Goal: Answer question/provide support

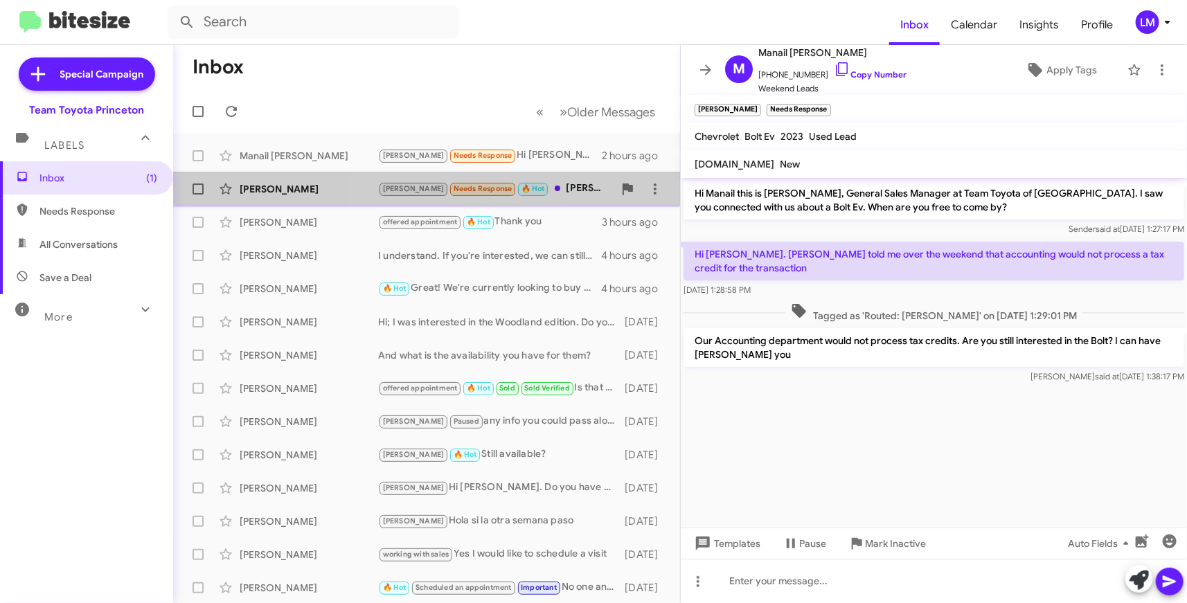
click at [555, 188] on div "[PERSON_NAME] Needs Response 🔥 Hot [PERSON_NAME] [DATE]" at bounding box center [495, 189] width 235 height 16
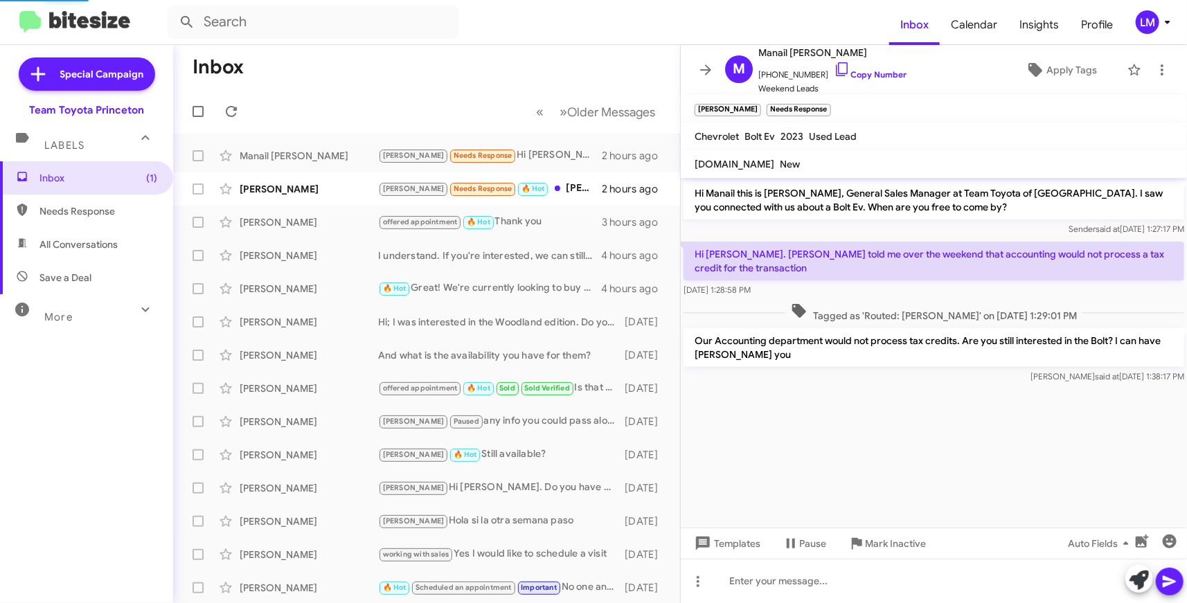
scroll to position [4, 0]
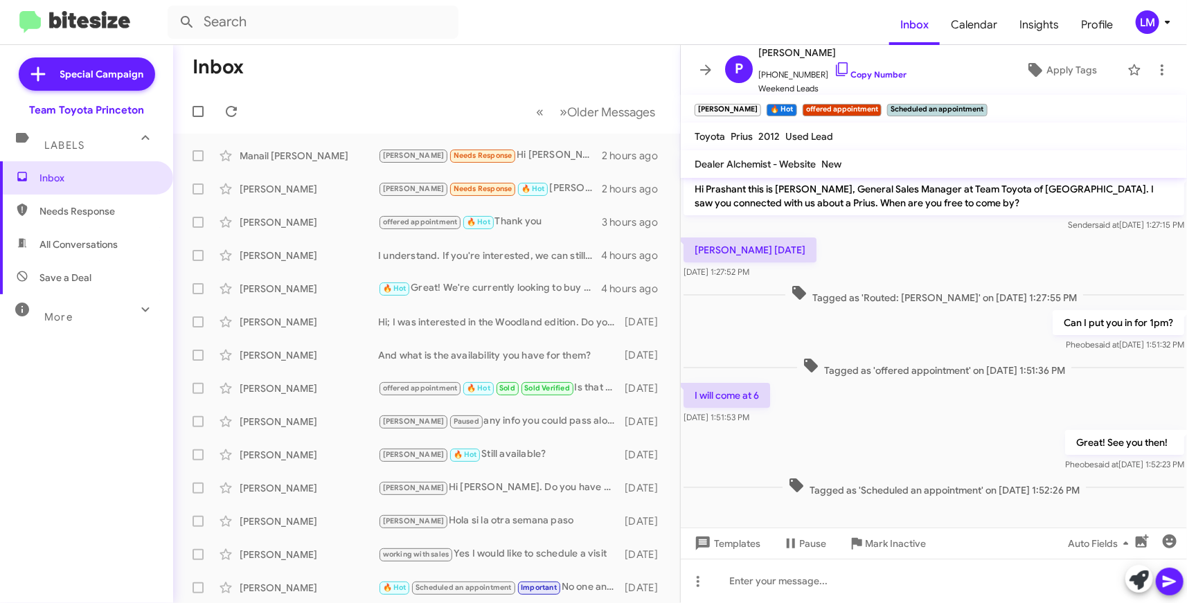
click at [420, 80] on mat-toolbar-row "Inbox" at bounding box center [426, 67] width 507 height 44
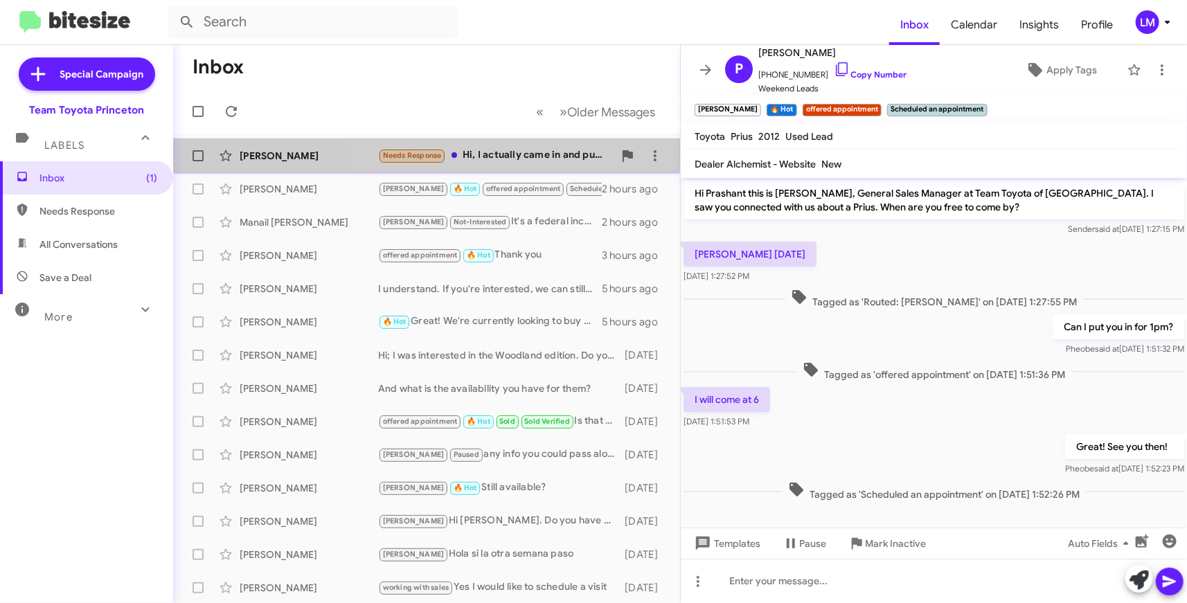
click at [495, 156] on div "Needs Response Hi, I actually came in and purchased the car today" at bounding box center [495, 155] width 235 height 16
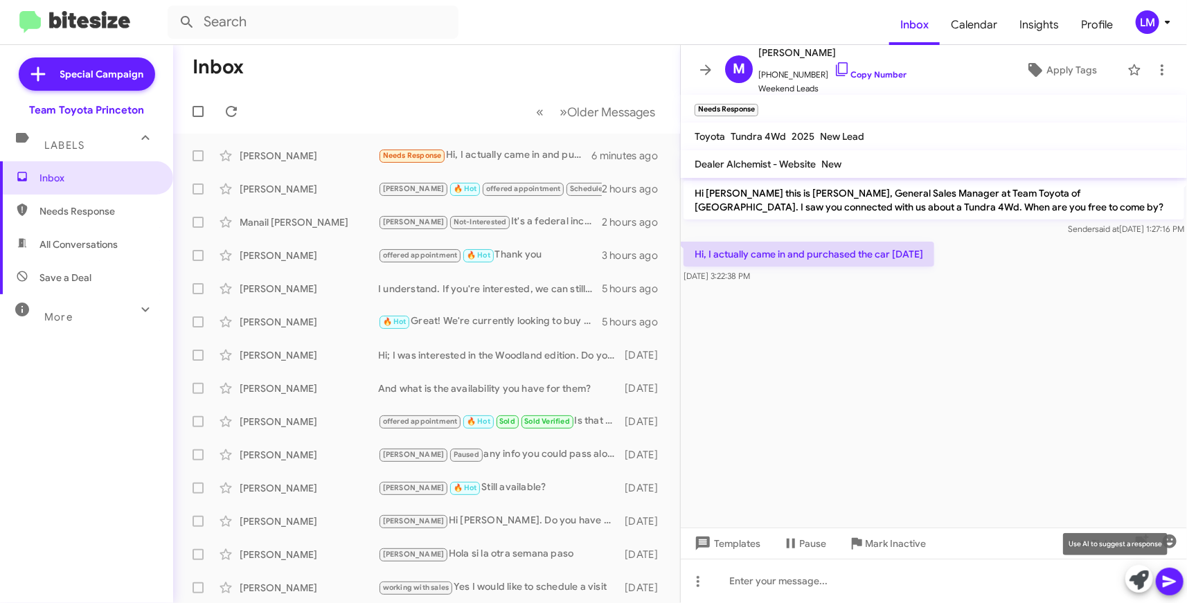
click at [1136, 575] on icon at bounding box center [1138, 580] width 19 height 19
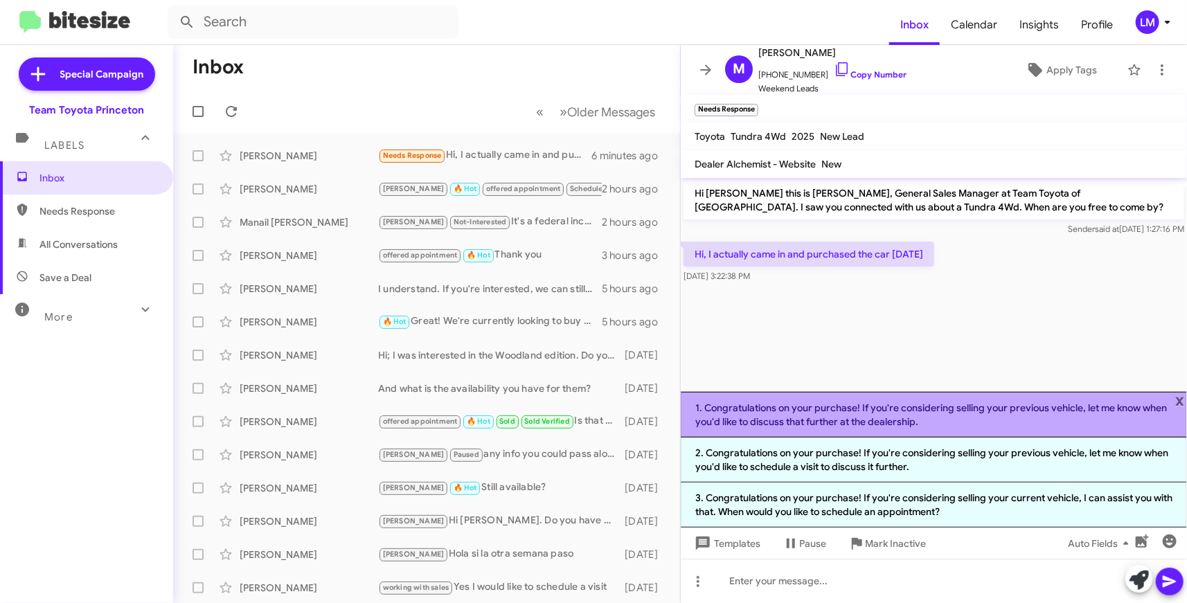
click at [825, 423] on li "1. Congratulations on your purchase! If you're considering selling your previou…" at bounding box center [934, 415] width 506 height 46
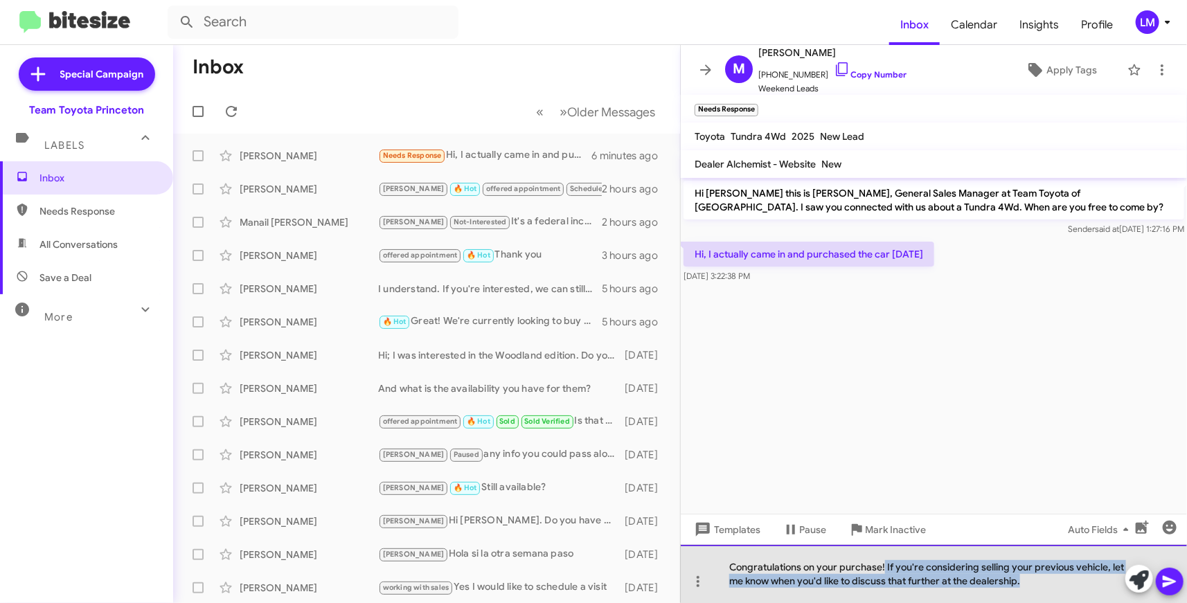
drag, startPoint x: 884, startPoint y: 568, endPoint x: 1048, endPoint y: 594, distance: 166.1
click at [1048, 594] on div "Congratulations on your purchase! If you're considering selling your previous v…" at bounding box center [934, 574] width 506 height 58
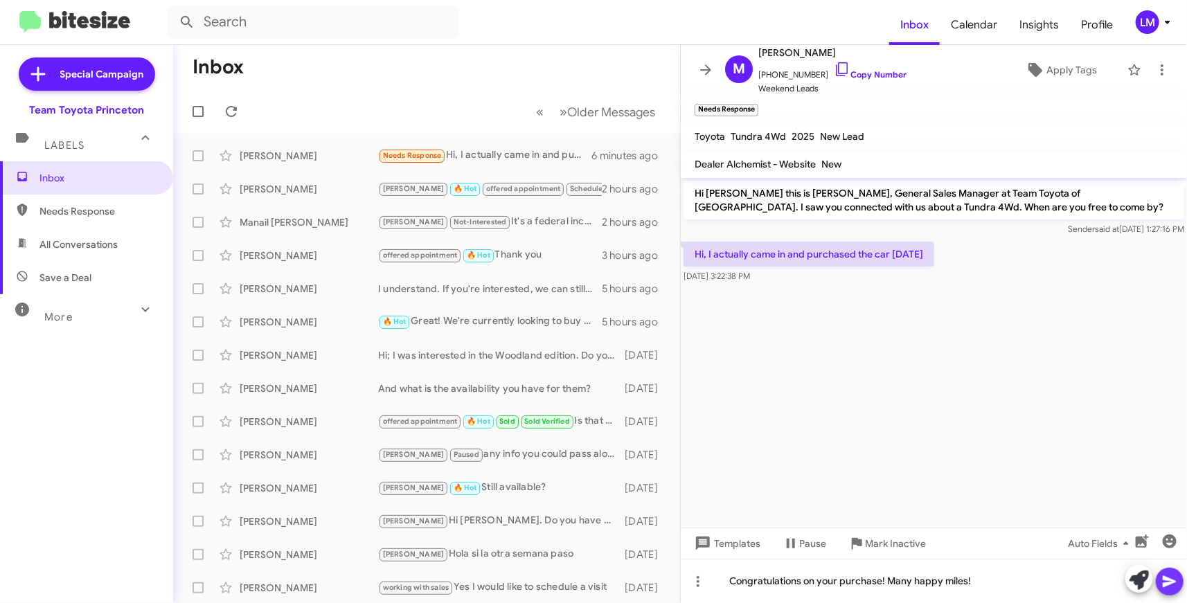
click at [1172, 572] on span at bounding box center [1169, 582] width 17 height 28
click at [758, 106] on span "×" at bounding box center [756, 103] width 11 height 17
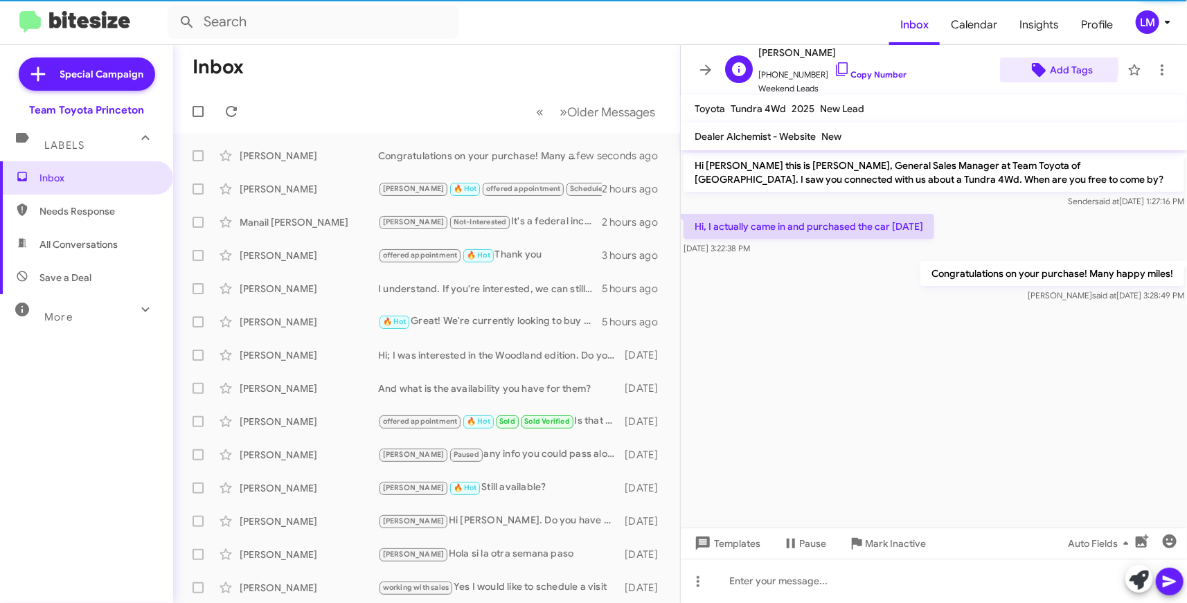
click at [1032, 67] on icon at bounding box center [1039, 70] width 14 height 14
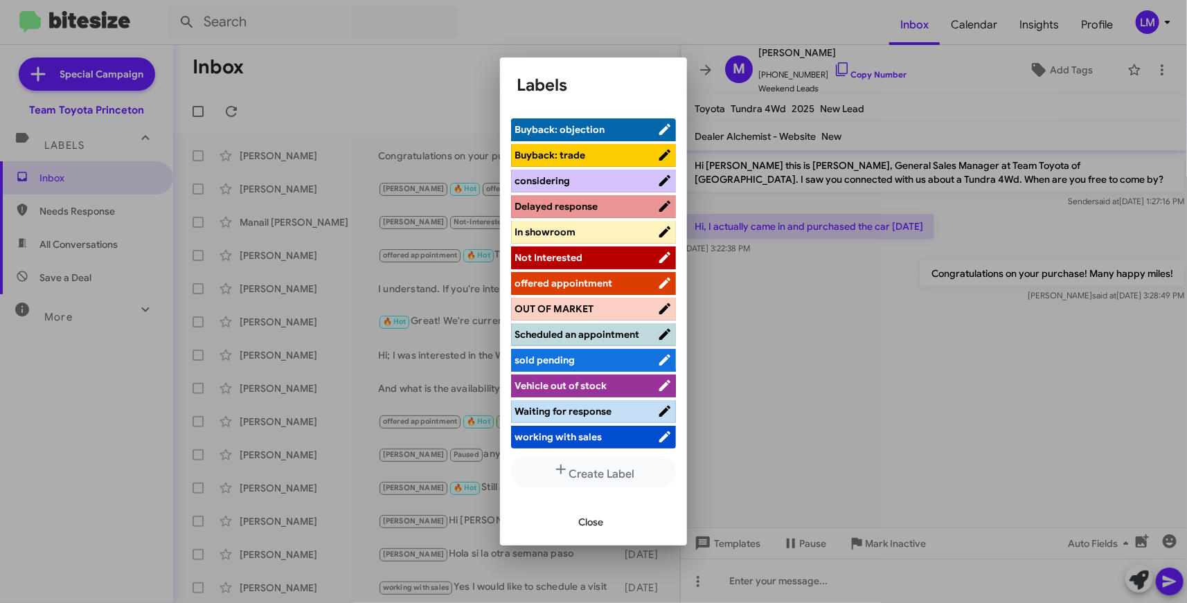
scroll to position [132, 0]
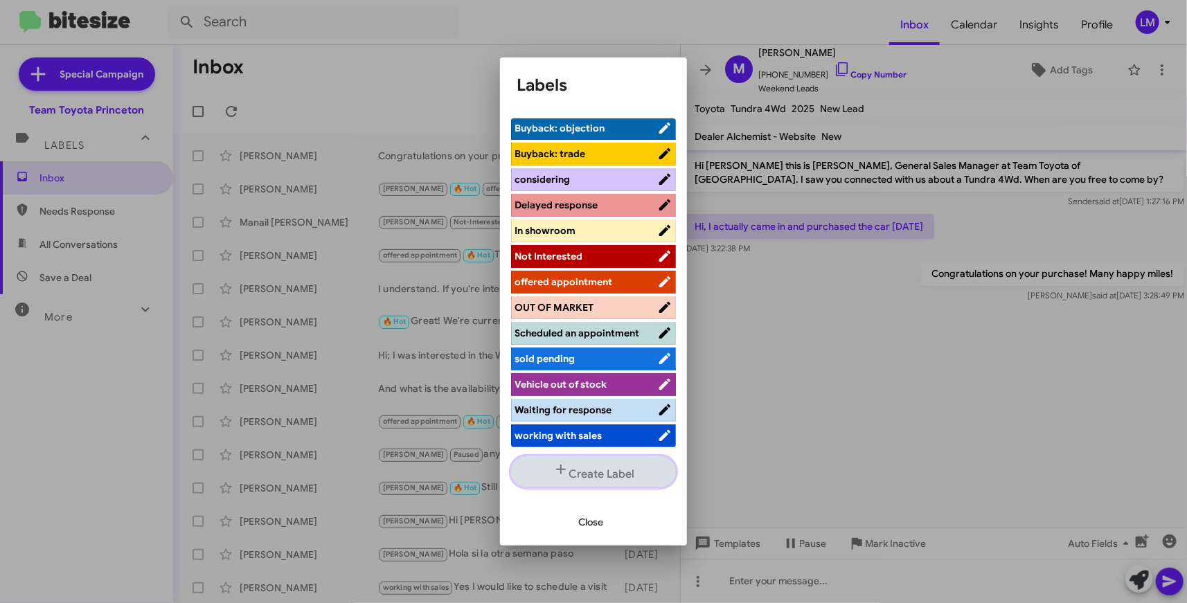
drag, startPoint x: 576, startPoint y: 473, endPoint x: 584, endPoint y: 473, distance: 7.6
click at [578, 473] on button "Create Label" at bounding box center [593, 471] width 165 height 31
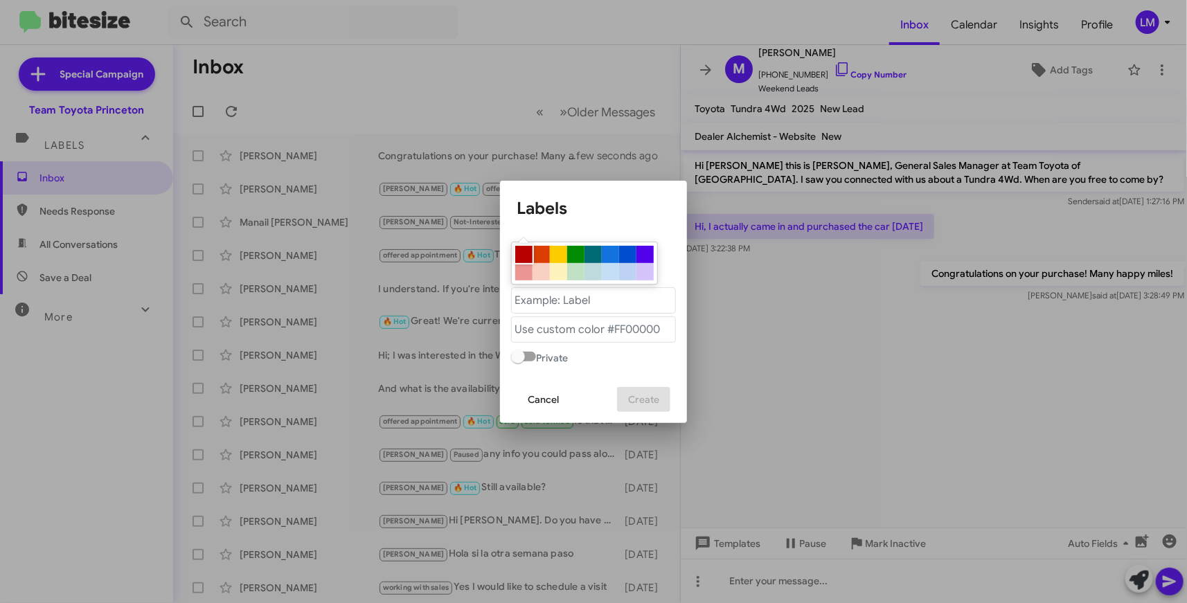
click at [524, 246] on div at bounding box center [523, 254] width 17 height 17
type "#b80000"
click at [549, 310] on "text" at bounding box center [593, 300] width 165 height 26
type "SOLD"
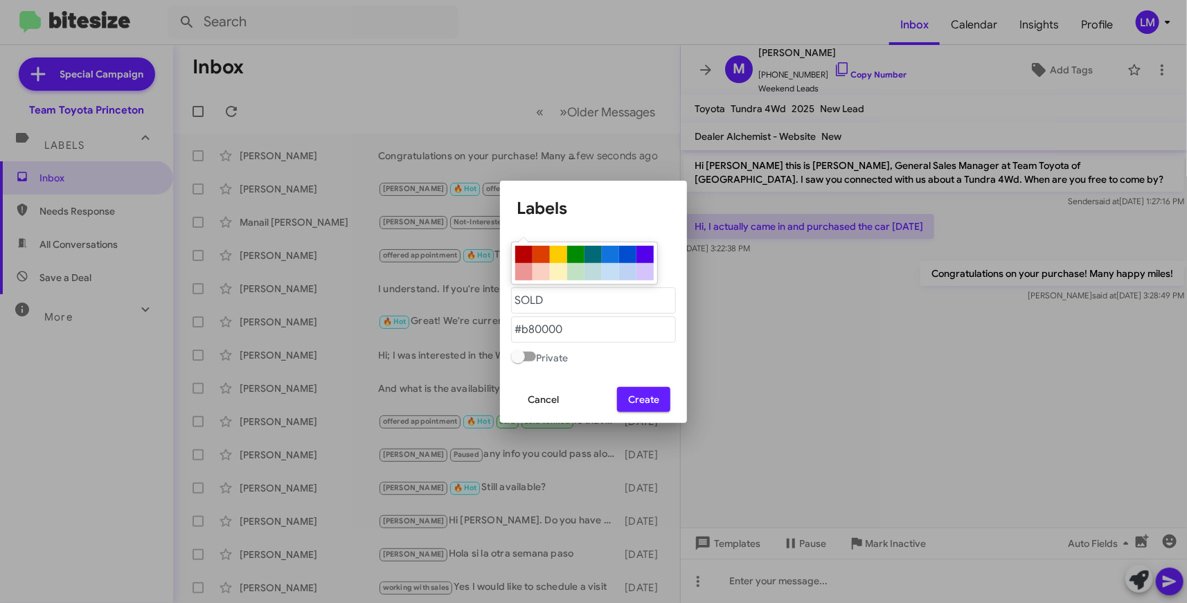
click at [631, 402] on span "Create" at bounding box center [643, 399] width 31 height 25
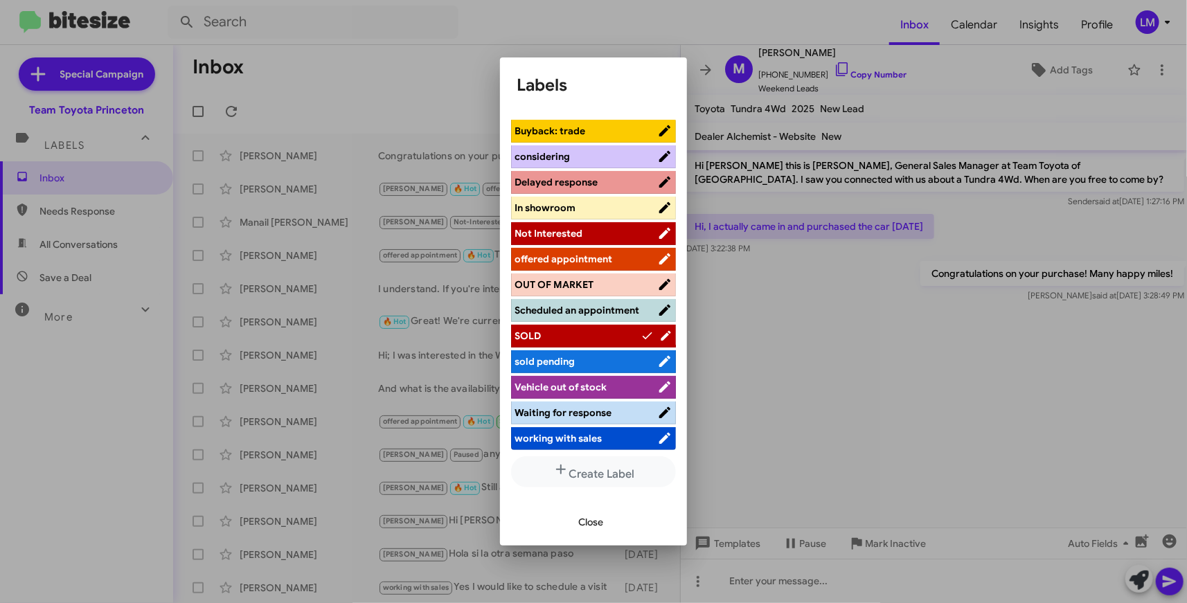
scroll to position [156, 0]
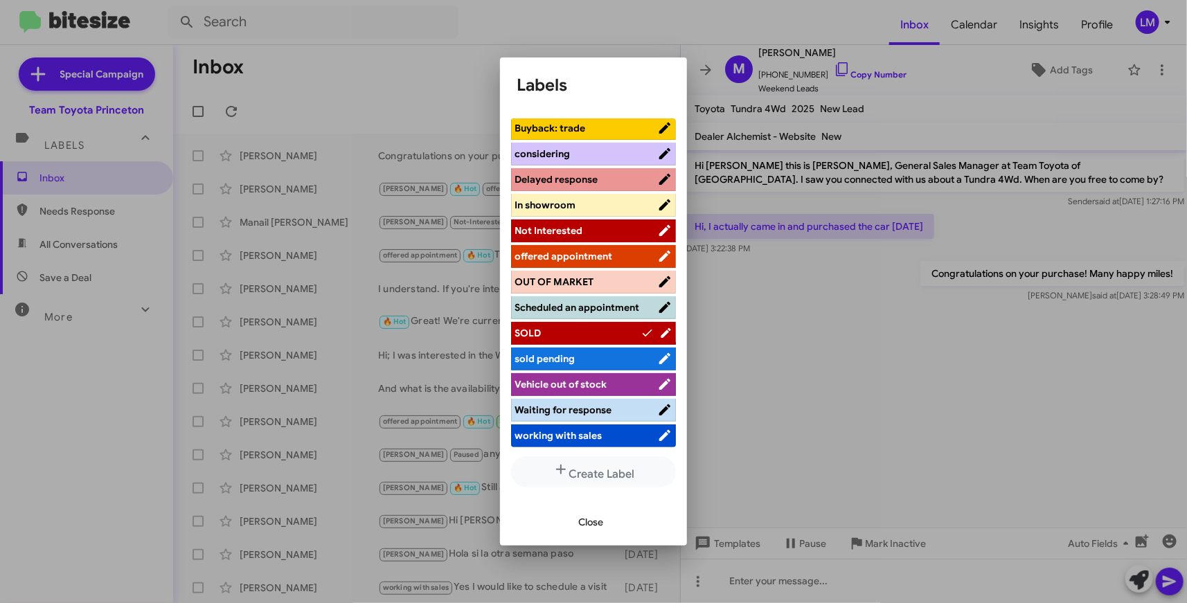
click at [586, 326] on span "SOLD" at bounding box center [577, 333] width 126 height 14
click at [591, 517] on span "Close" at bounding box center [590, 522] width 25 height 25
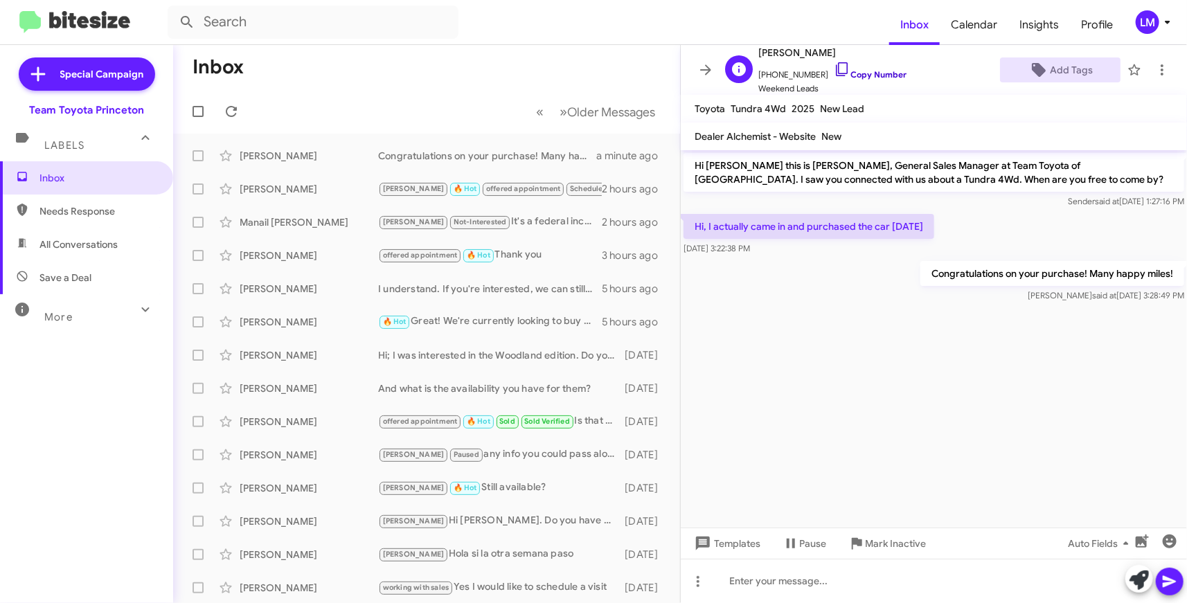
click at [856, 74] on link "Copy Number" at bounding box center [870, 74] width 73 height 10
